Goal: Task Accomplishment & Management: Manage account settings

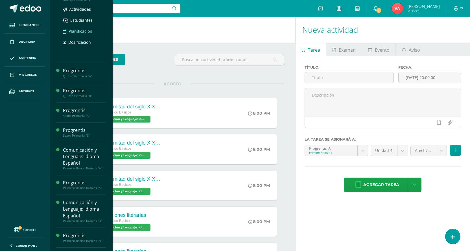
scroll to position [152, 0]
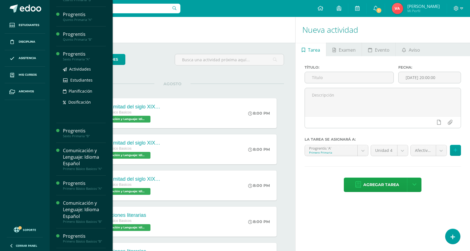
click at [88, 56] on div "Progrentis" at bounding box center [84, 54] width 43 height 6
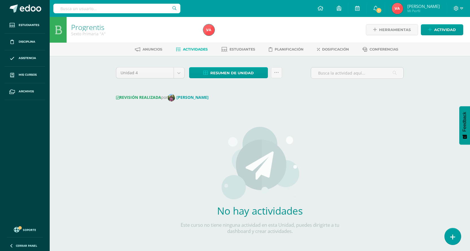
click at [449, 238] on link at bounding box center [453, 236] width 16 height 16
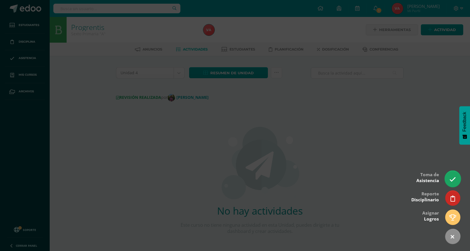
click at [455, 182] on icon at bounding box center [453, 179] width 6 height 6
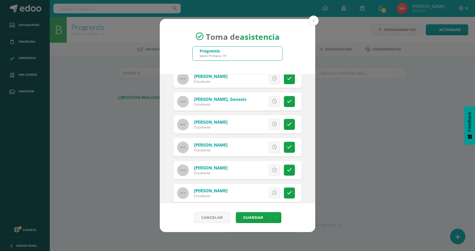
scroll to position [85, 0]
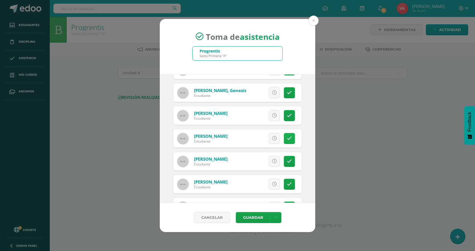
click at [284, 141] on link at bounding box center [289, 138] width 11 height 11
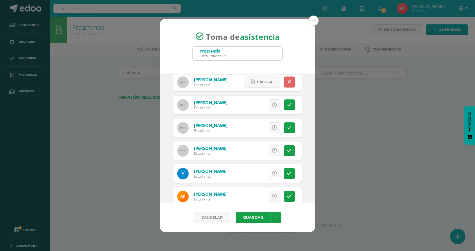
scroll to position [169, 0]
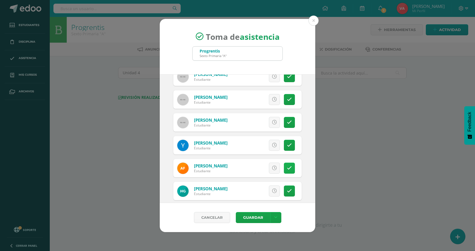
click at [284, 171] on link at bounding box center [289, 168] width 11 height 11
click at [288, 169] on icon at bounding box center [289, 168] width 3 height 5
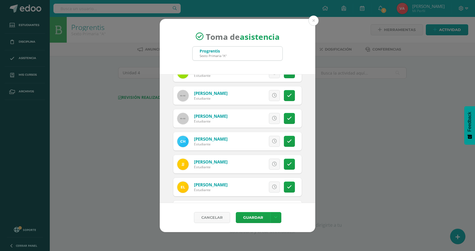
scroll to position [339, 0]
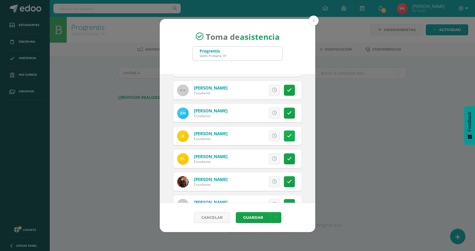
click at [287, 136] on icon at bounding box center [289, 136] width 5 height 5
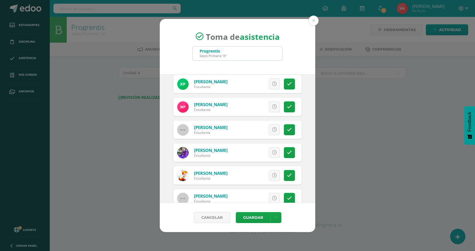
scroll to position [611, 0]
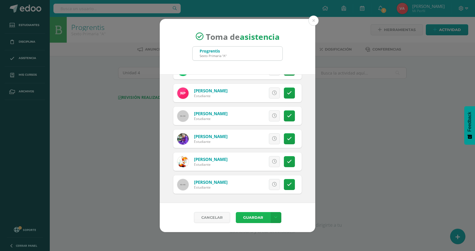
click at [253, 216] on button "Guardar" at bounding box center [253, 217] width 34 height 11
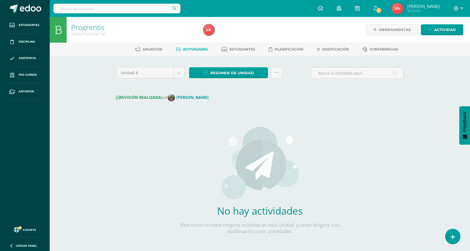
click at [366, 162] on div "Unidad 4 Unidad 1 Unidad 2 Unidad 3 Unidad 4 Resumen de unidad Descargar como H…" at bounding box center [260, 159] width 293 height 185
click at [341, 47] on span "Dosificación" at bounding box center [335, 49] width 27 height 4
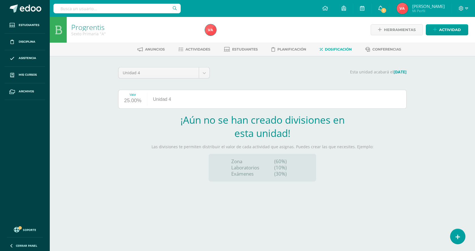
click at [382, 7] on icon at bounding box center [380, 8] width 5 height 5
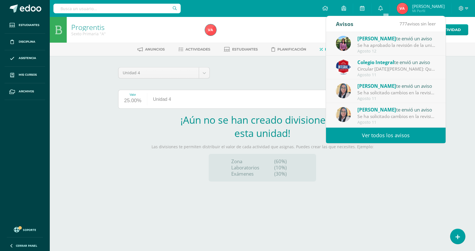
click at [268, 70] on p "Esta unidad acabará el 26/10/2025" at bounding box center [311, 71] width 190 height 5
